Goal: Communication & Community: Participate in discussion

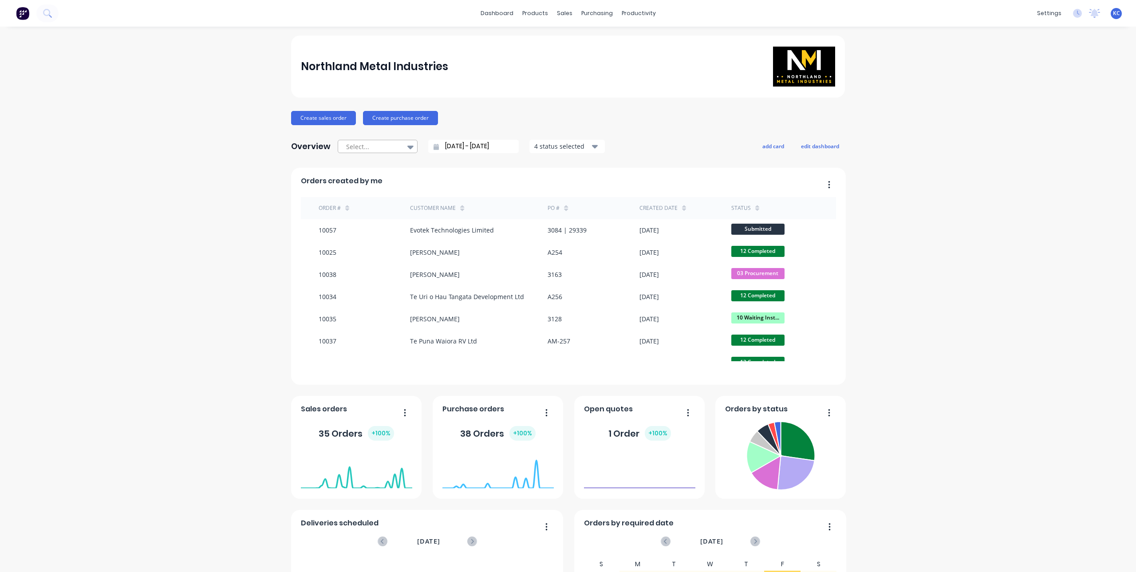
click at [374, 145] on div at bounding box center [373, 146] width 56 height 11
click at [49, 13] on icon at bounding box center [46, 12] width 7 height 7
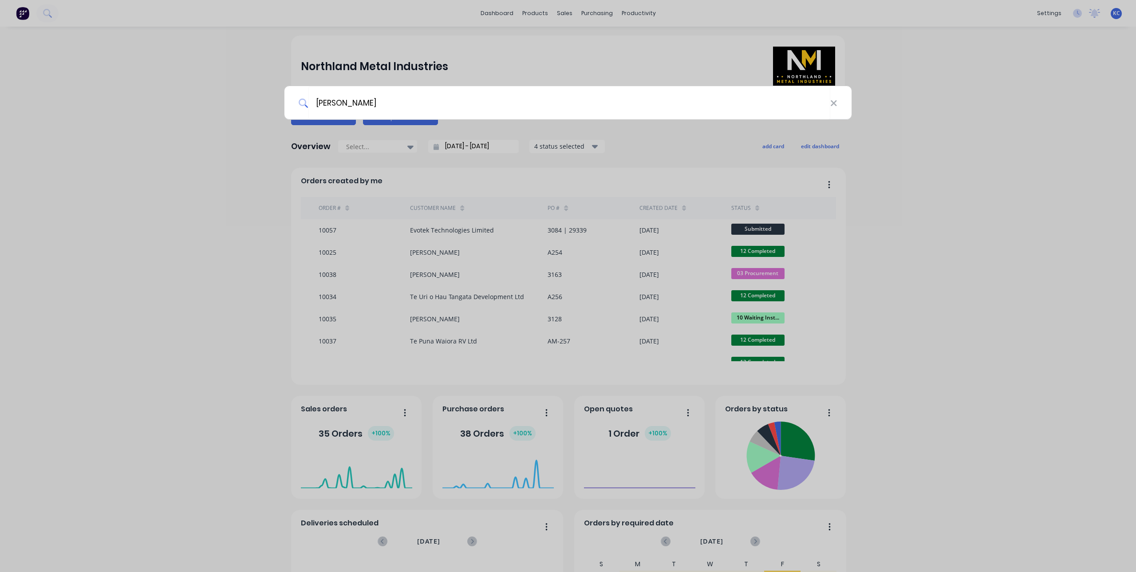
type input "[PERSON_NAME]"
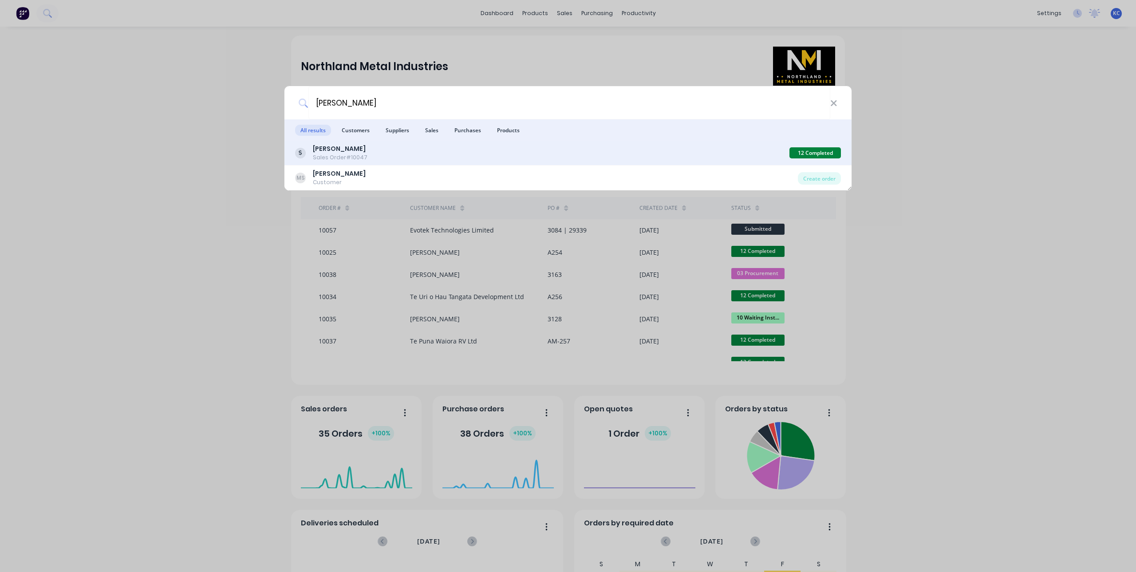
click at [355, 154] on div "Sales Order #10047" at bounding box center [340, 158] width 55 height 8
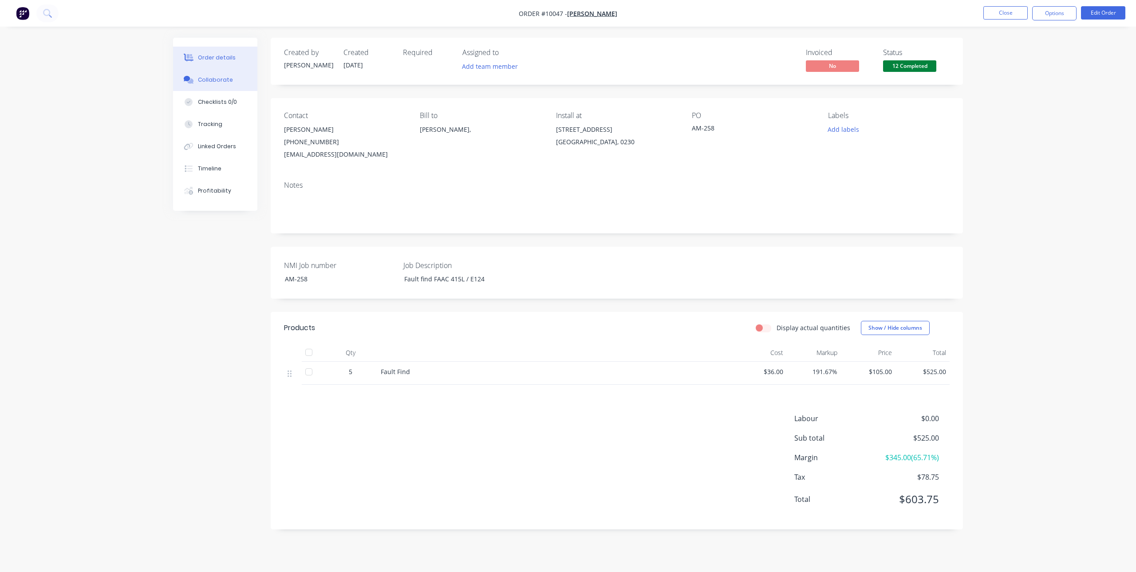
click at [223, 84] on button "Collaborate" at bounding box center [215, 80] width 84 height 22
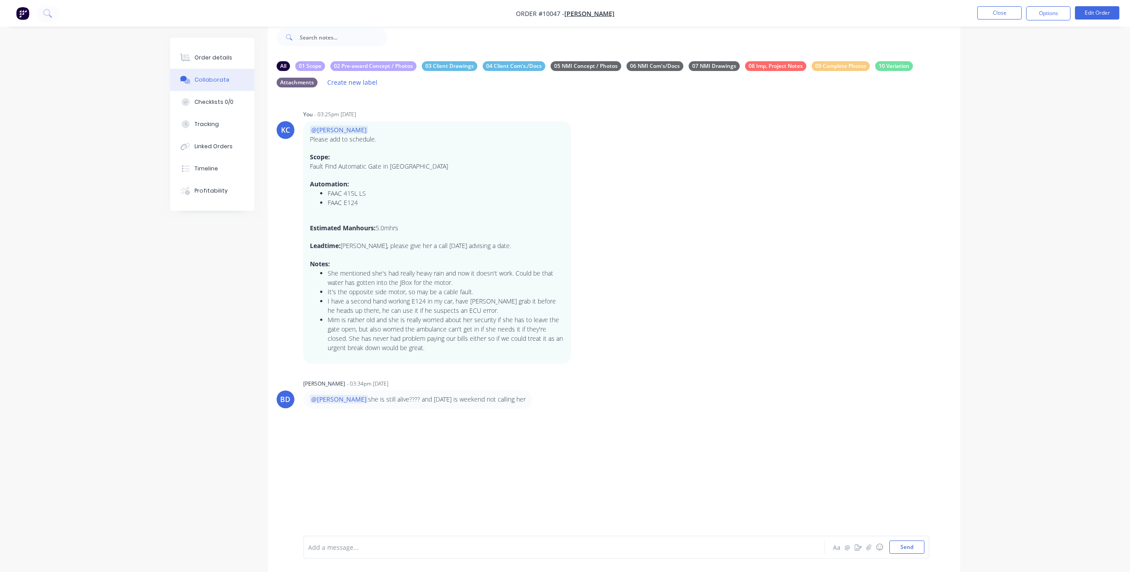
scroll to position [28, 0]
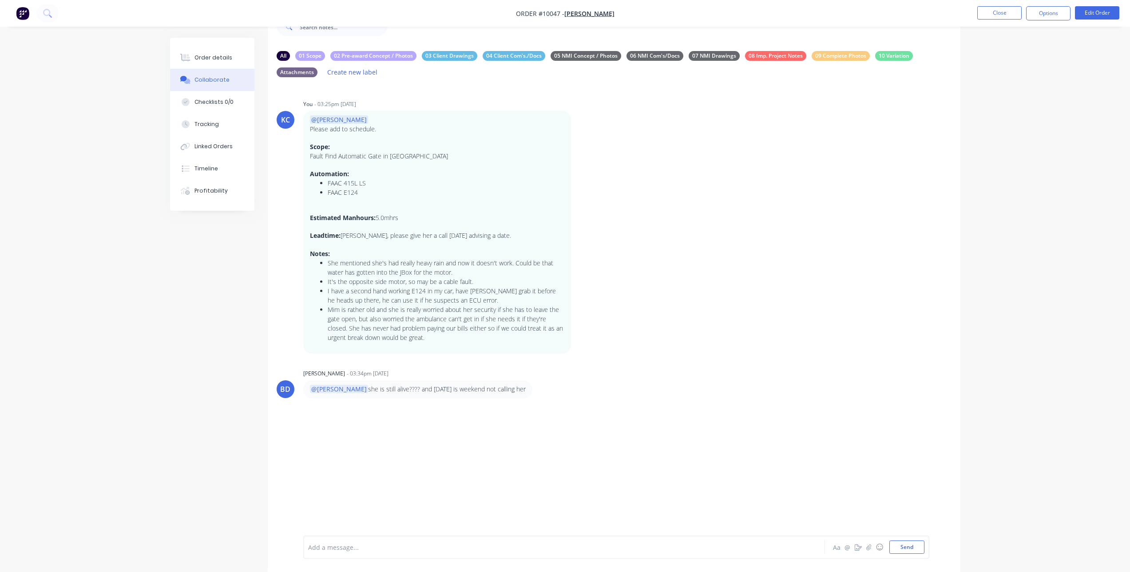
click at [343, 538] on div "Add a message... Aa @ ☺ Send" at bounding box center [616, 547] width 626 height 23
click at [341, 552] on div at bounding box center [540, 547] width 462 height 9
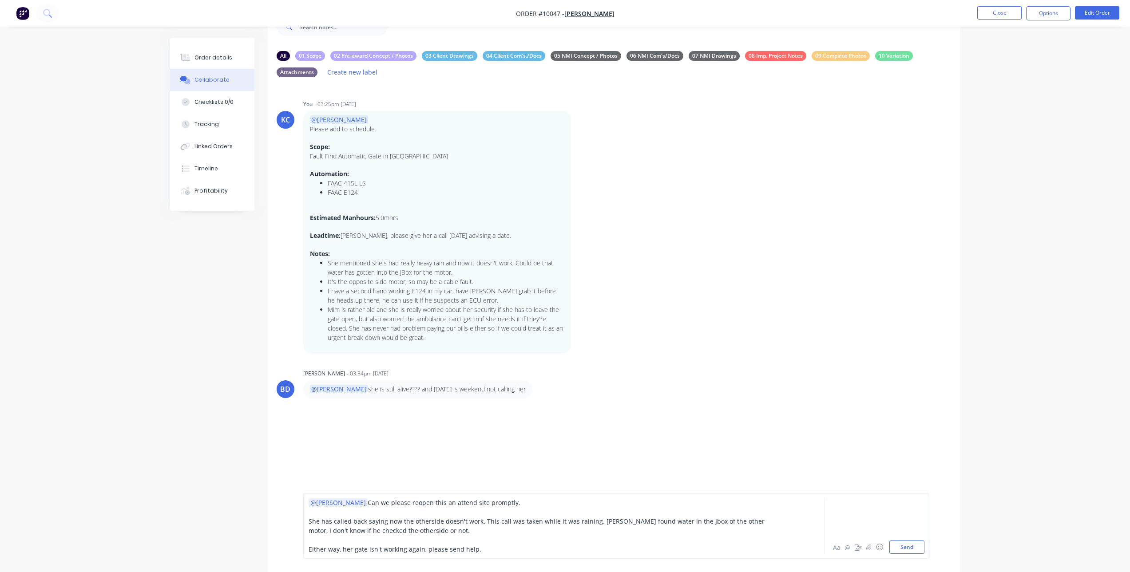
drag, startPoint x: 909, startPoint y: 548, endPoint x: 473, endPoint y: 550, distance: 435.9
click at [473, 550] on div "@[PERSON_NAME] we please reopen this an attend site promptly. She has called ba…" at bounding box center [616, 526] width 616 height 56
click at [473, 550] on span "Either way, her gate isn't working again, please send help." at bounding box center [395, 549] width 173 height 8
click at [428, 501] on span "Can we please reopen this an attend site promptly." at bounding box center [444, 503] width 153 height 8
click at [912, 546] on button "Send" at bounding box center [906, 547] width 35 height 13
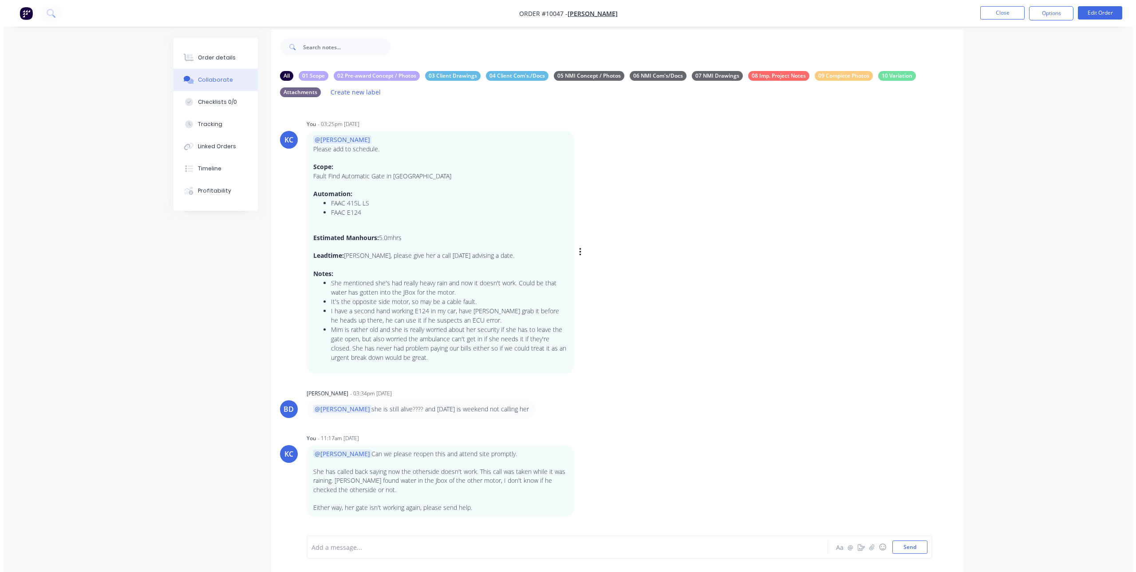
scroll to position [0, 0]
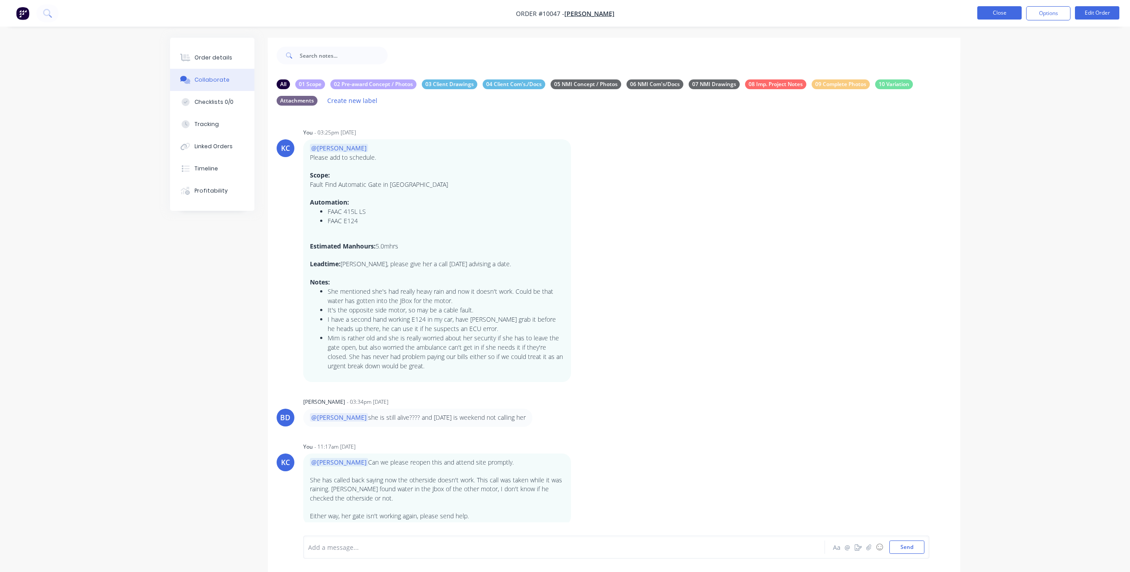
click at [987, 12] on button "Close" at bounding box center [999, 12] width 44 height 13
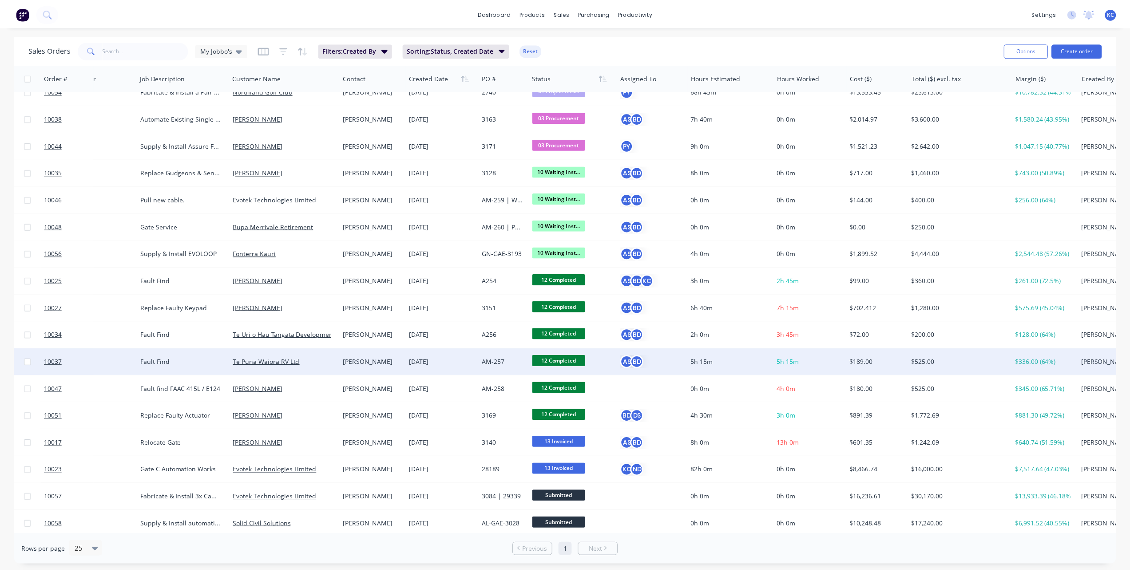
scroll to position [21, 50]
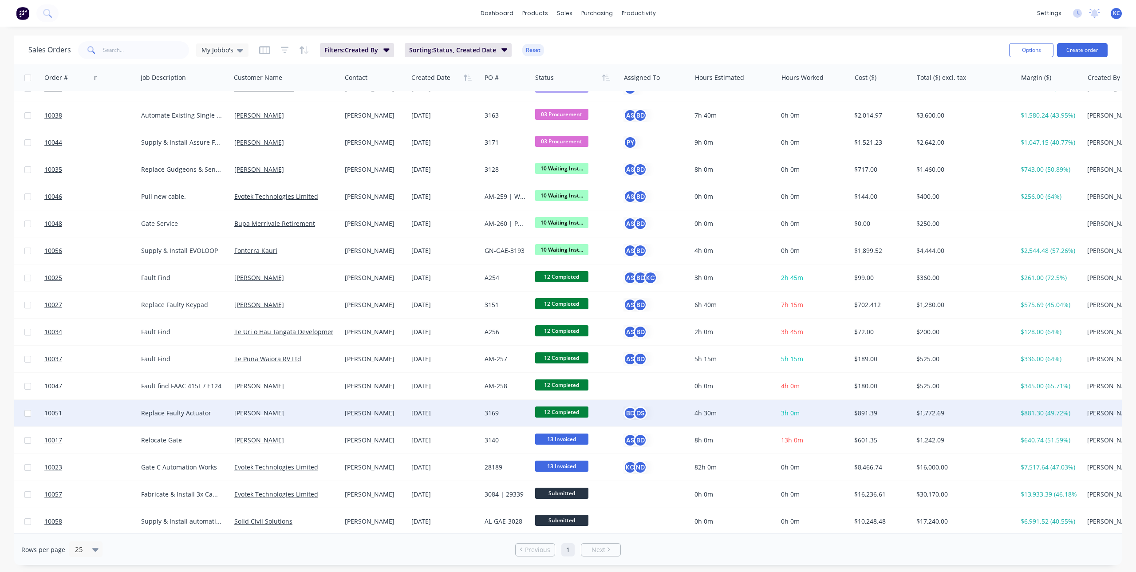
click at [465, 412] on div "[DATE]" at bounding box center [444, 413] width 66 height 9
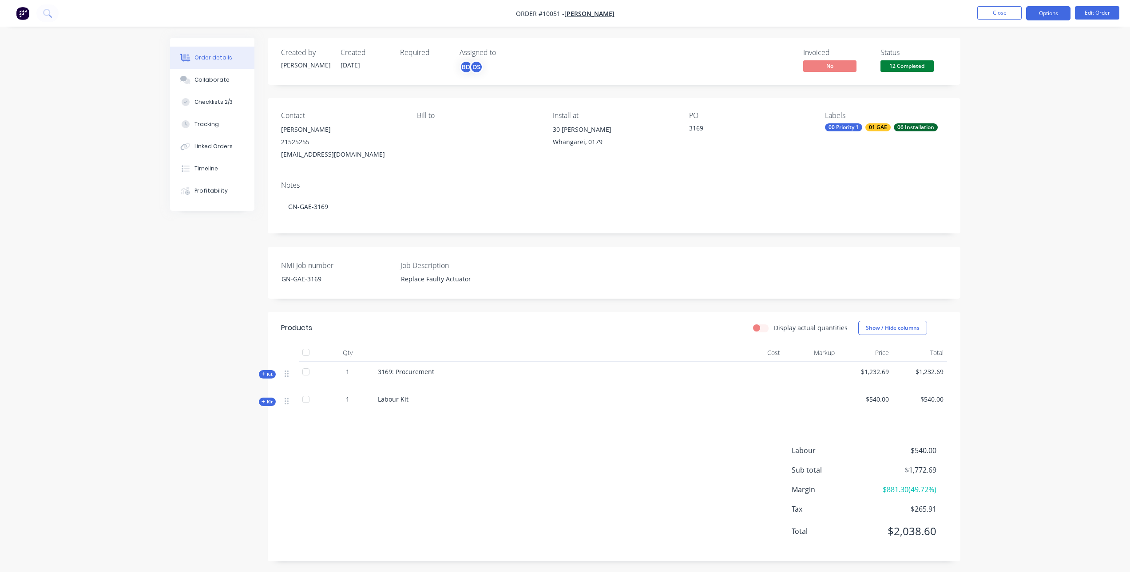
click at [1047, 9] on button "Options" at bounding box center [1048, 13] width 44 height 14
click at [1091, 58] on div "Order details Collaborate Checklists 2/3 Tracking Linked Orders Timeline Profit…" at bounding box center [565, 287] width 1130 height 575
click at [1055, 12] on button "Options" at bounding box center [1048, 13] width 44 height 14
click at [829, 190] on div "Notes GN-GAE-3169" at bounding box center [614, 203] width 692 height 59
click at [915, 67] on span "12 Completed" at bounding box center [906, 65] width 53 height 11
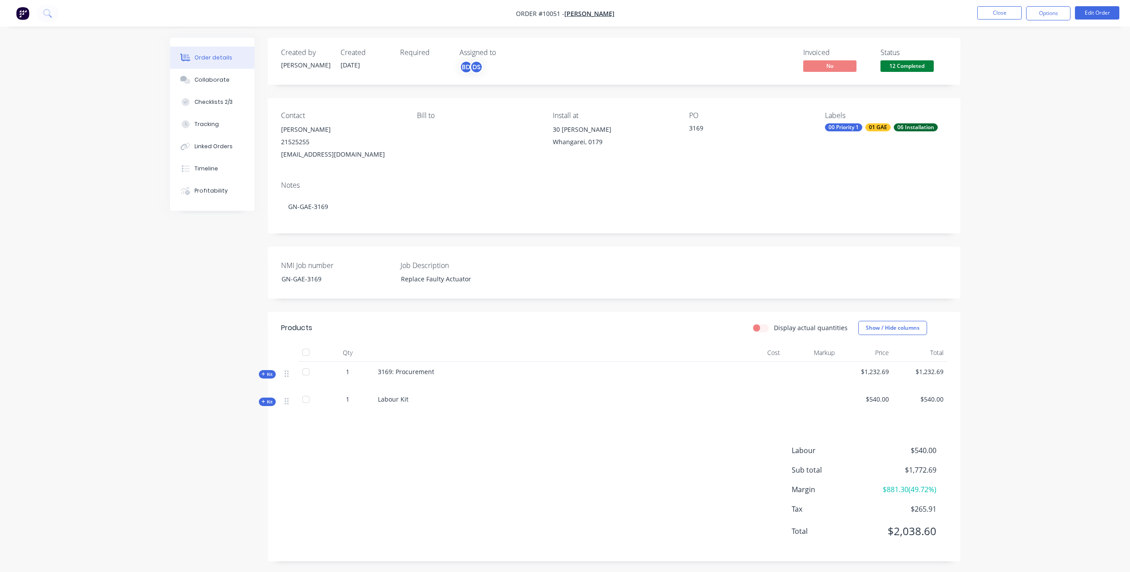
click at [1006, 91] on div "Order details Collaborate Checklists 2/3 Tracking Linked Orders Timeline Profit…" at bounding box center [565, 287] width 1130 height 575
click at [28, 14] on img "button" at bounding box center [22, 13] width 13 height 13
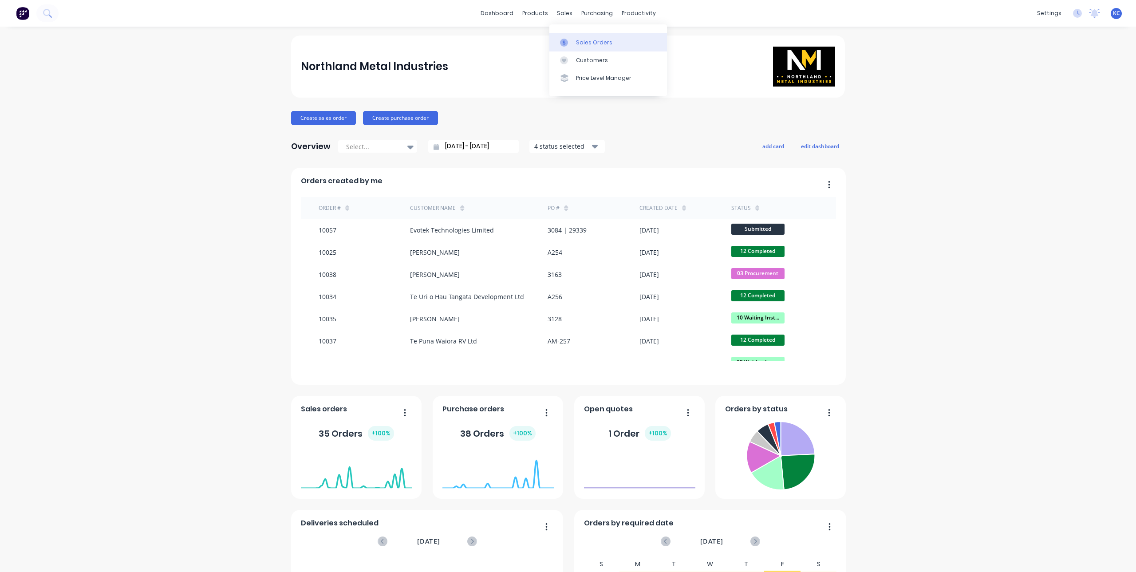
click at [573, 40] on div at bounding box center [566, 43] width 13 height 8
